Goal: Entertainment & Leisure: Consume media (video, audio)

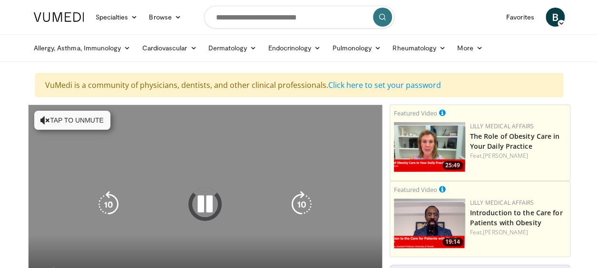
click at [83, 121] on button "Tap to unmute" at bounding box center [72, 120] width 76 height 19
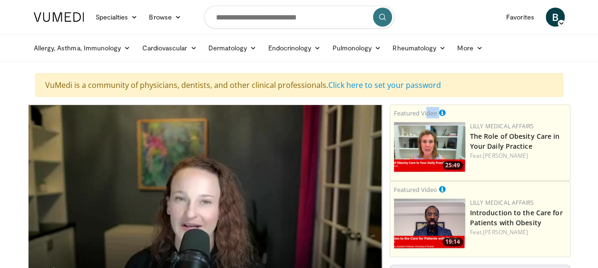
drag, startPoint x: 425, startPoint y: 111, endPoint x: 450, endPoint y: 136, distance: 35.7
click at [443, 137] on div "Featured Video 25:49 Lilly Medical Affairs The Role of Obesity Care in Your Dai…" at bounding box center [480, 143] width 180 height 76
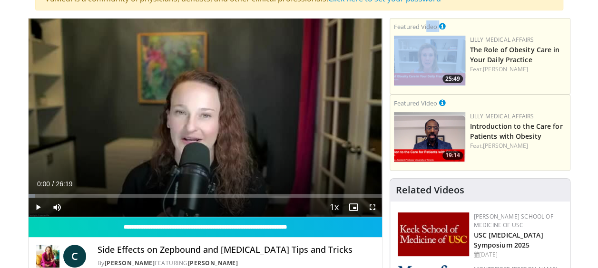
scroll to position [94, 0]
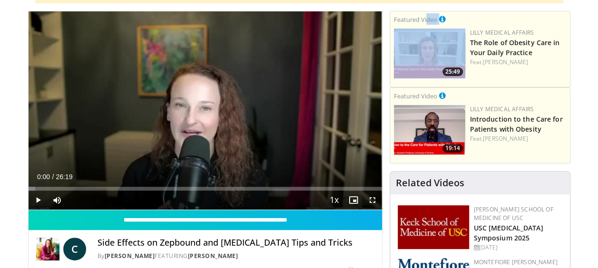
drag, startPoint x: 596, startPoint y: 51, endPoint x: 595, endPoint y: 62, distance: 11.0
drag, startPoint x: 595, startPoint y: 62, endPoint x: 587, endPoint y: 80, distance: 19.6
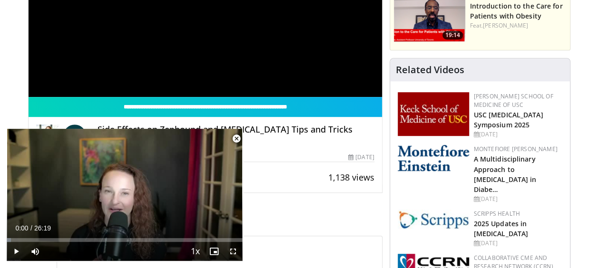
scroll to position [181, 0]
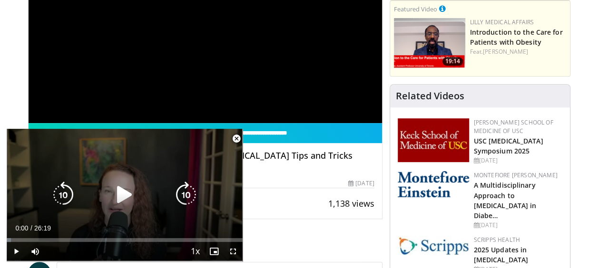
click at [127, 197] on icon "Video Player" at bounding box center [124, 195] width 27 height 27
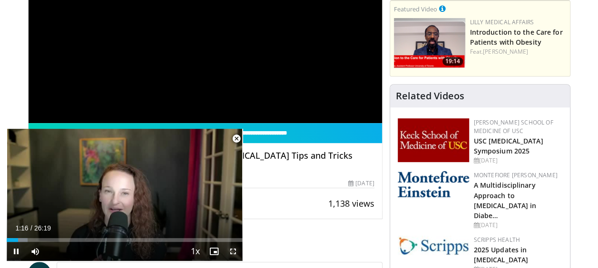
click at [231, 252] on span "Video Player" at bounding box center [233, 251] width 19 height 19
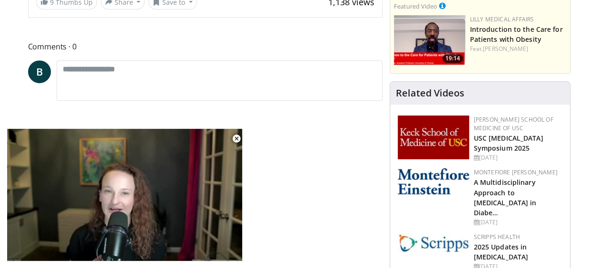
scroll to position [184, 0]
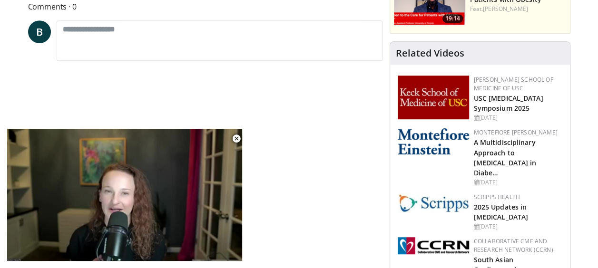
drag, startPoint x: 272, startPoint y: 173, endPoint x: 279, endPoint y: 203, distance: 30.8
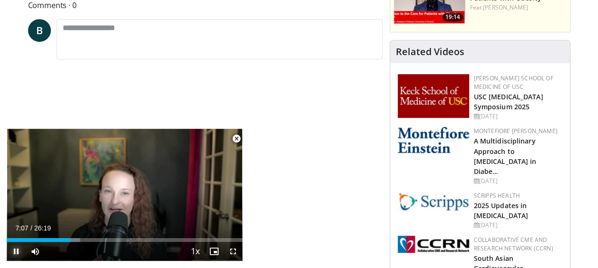
click at [18, 248] on span "Video Player" at bounding box center [16, 251] width 19 height 19
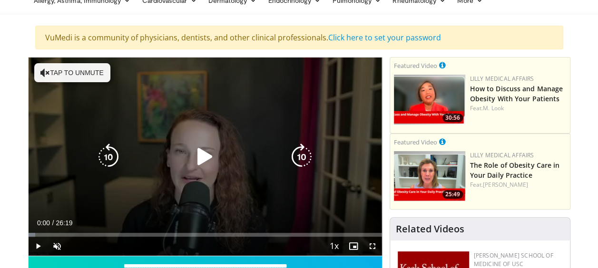
scroll to position [95, 0]
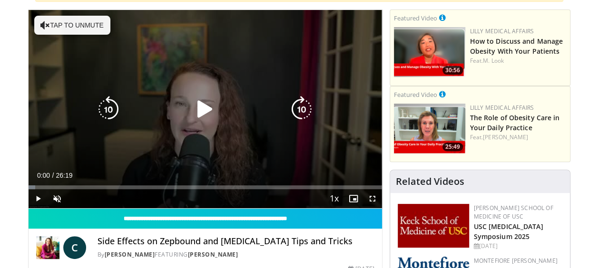
click at [65, 26] on button "Tap to unmute" at bounding box center [72, 25] width 76 height 19
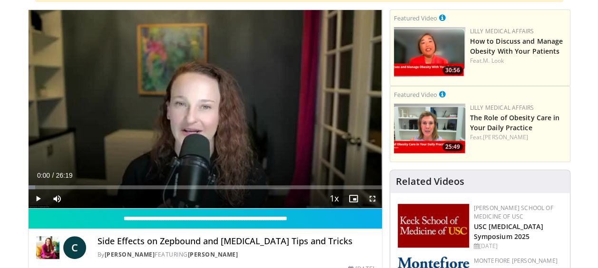
click at [371, 201] on span "Video Player" at bounding box center [372, 198] width 19 height 19
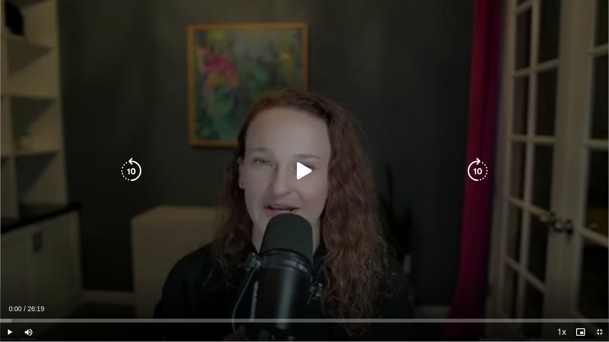
click at [302, 171] on icon "Video Player" at bounding box center [304, 171] width 27 height 27
